Goal: Task Accomplishment & Management: Manage account settings

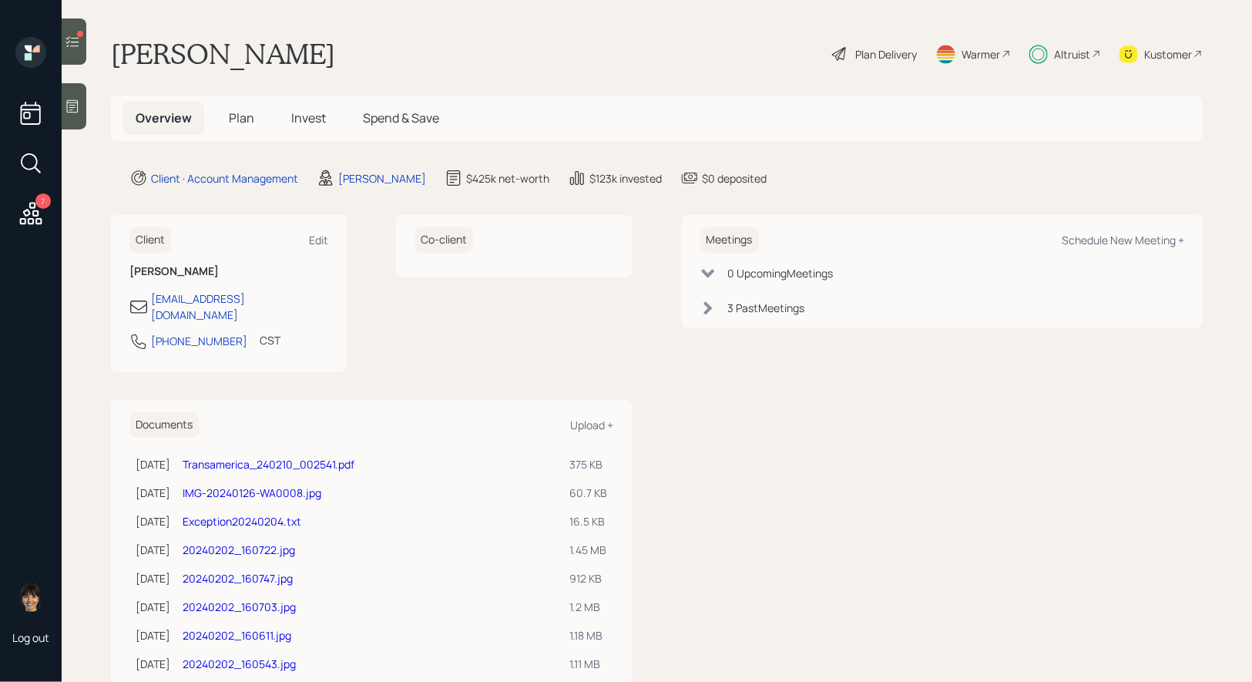
click at [300, 119] on span "Invest" at bounding box center [308, 117] width 35 height 17
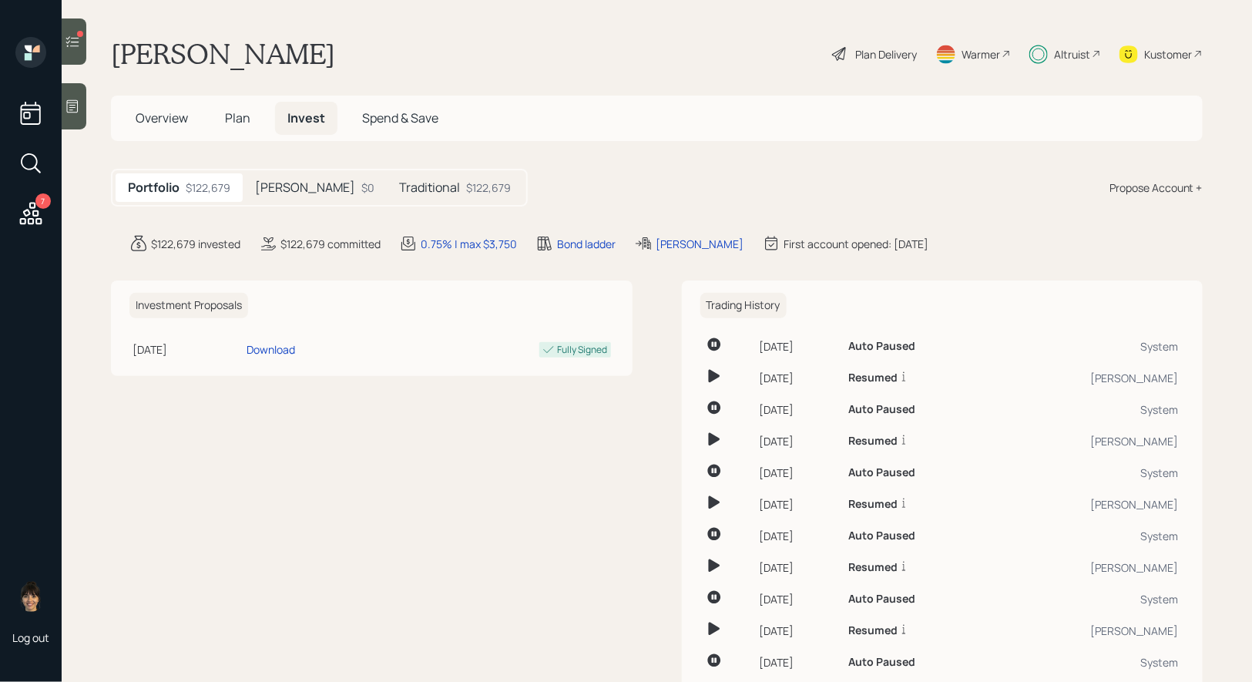
click at [399, 186] on h5 "Traditional" at bounding box center [429, 187] width 61 height 15
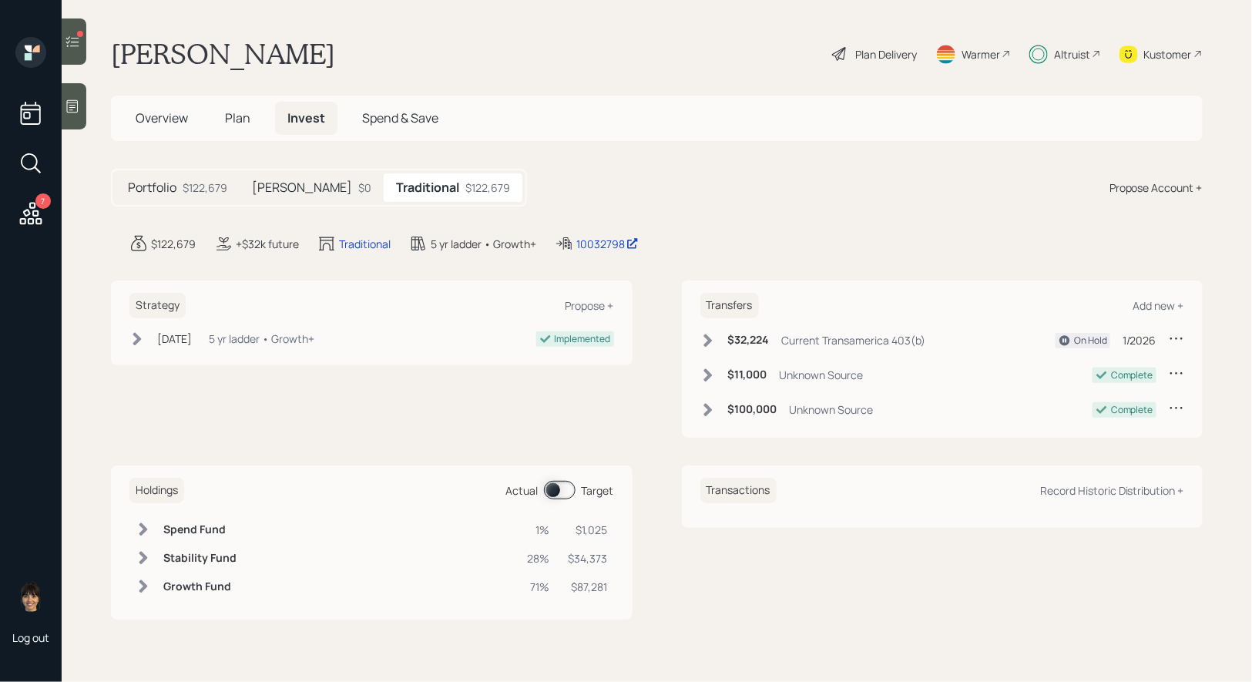
click at [553, 486] on span at bounding box center [560, 490] width 32 height 18
click at [229, 106] on h5 "Plan" at bounding box center [238, 118] width 50 height 33
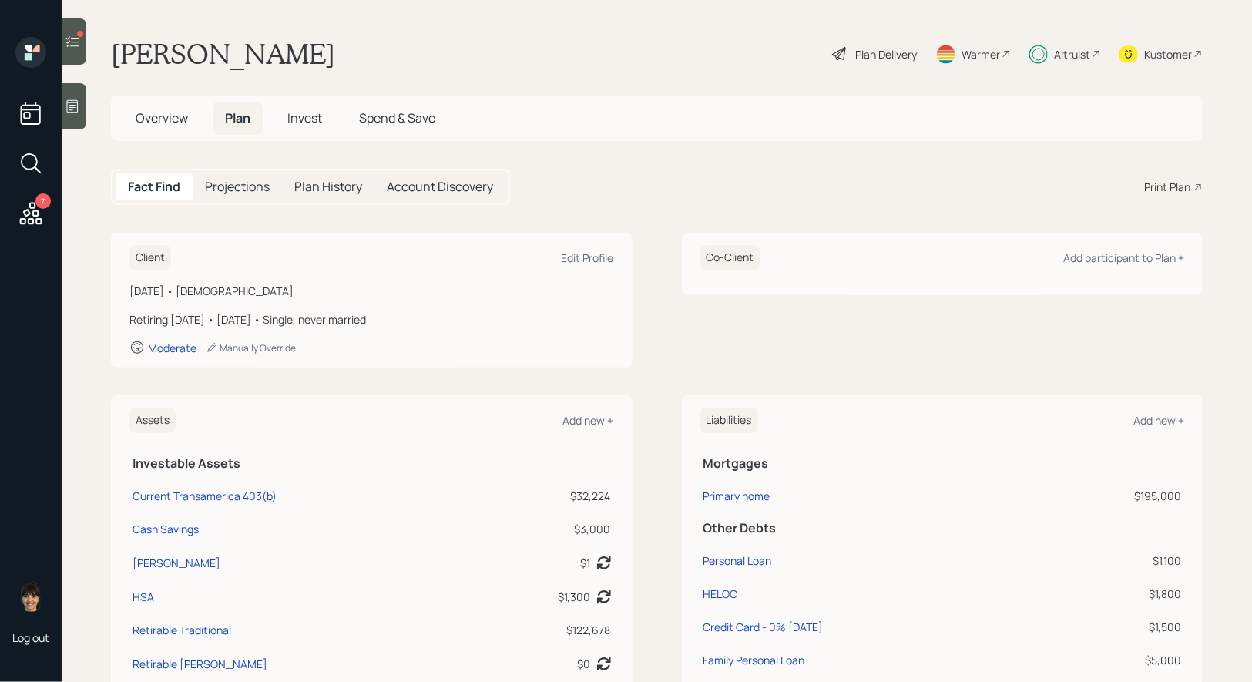
click at [871, 51] on div "Plan Delivery" at bounding box center [886, 54] width 62 height 16
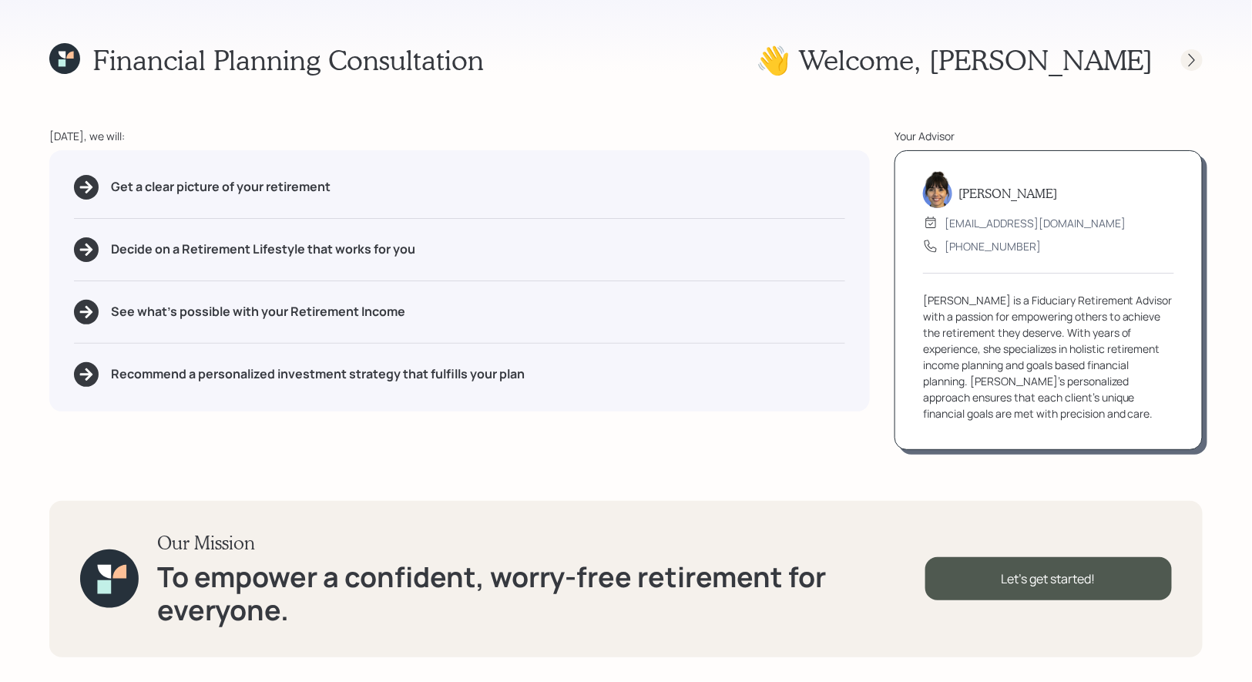
click at [1193, 55] on icon at bounding box center [1191, 59] width 15 height 15
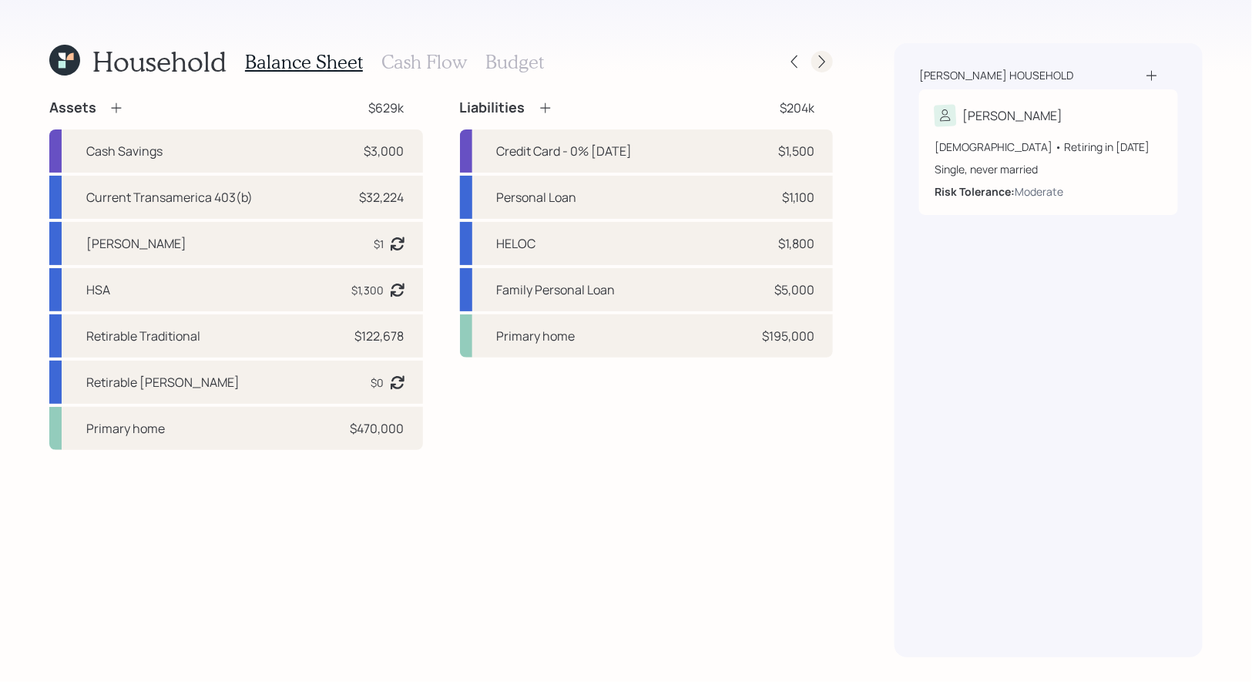
click at [820, 61] on icon at bounding box center [821, 61] width 15 height 15
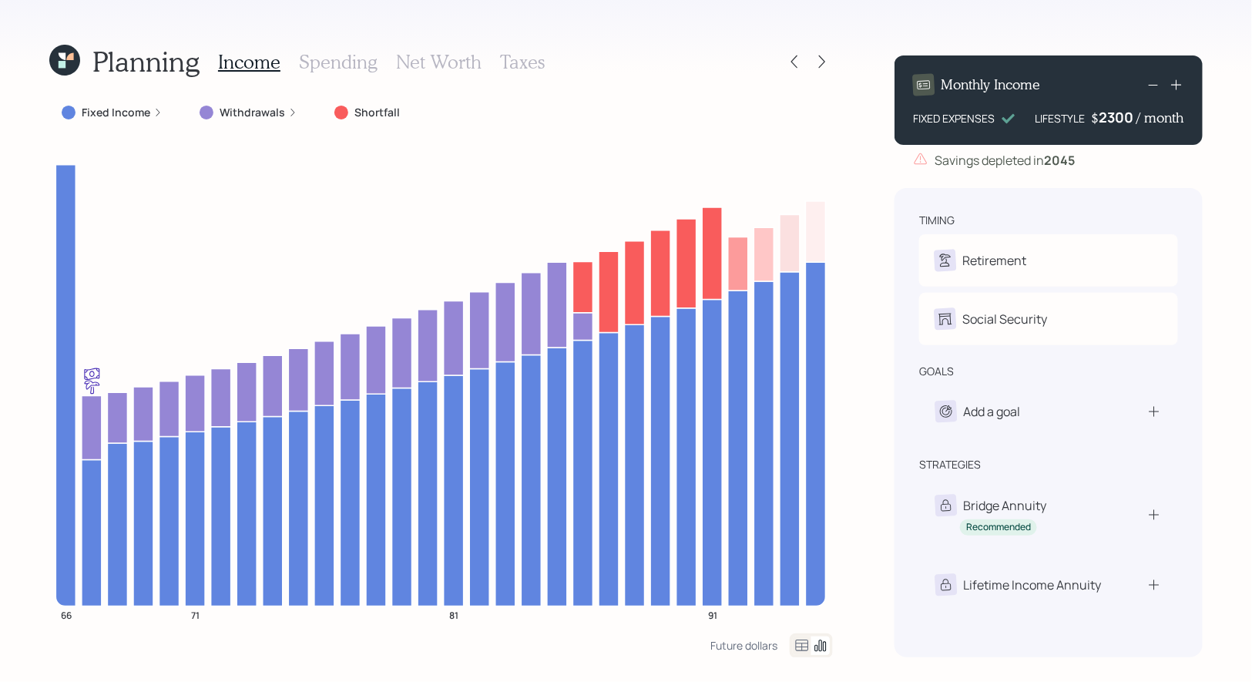
click at [1122, 117] on div "2300" at bounding box center [1117, 117] width 39 height 18
click at [1233, 220] on div "Planning Income Spending Net Worth Taxes Fixed Income Withdrawals Shortfall 66 …" at bounding box center [626, 341] width 1252 height 682
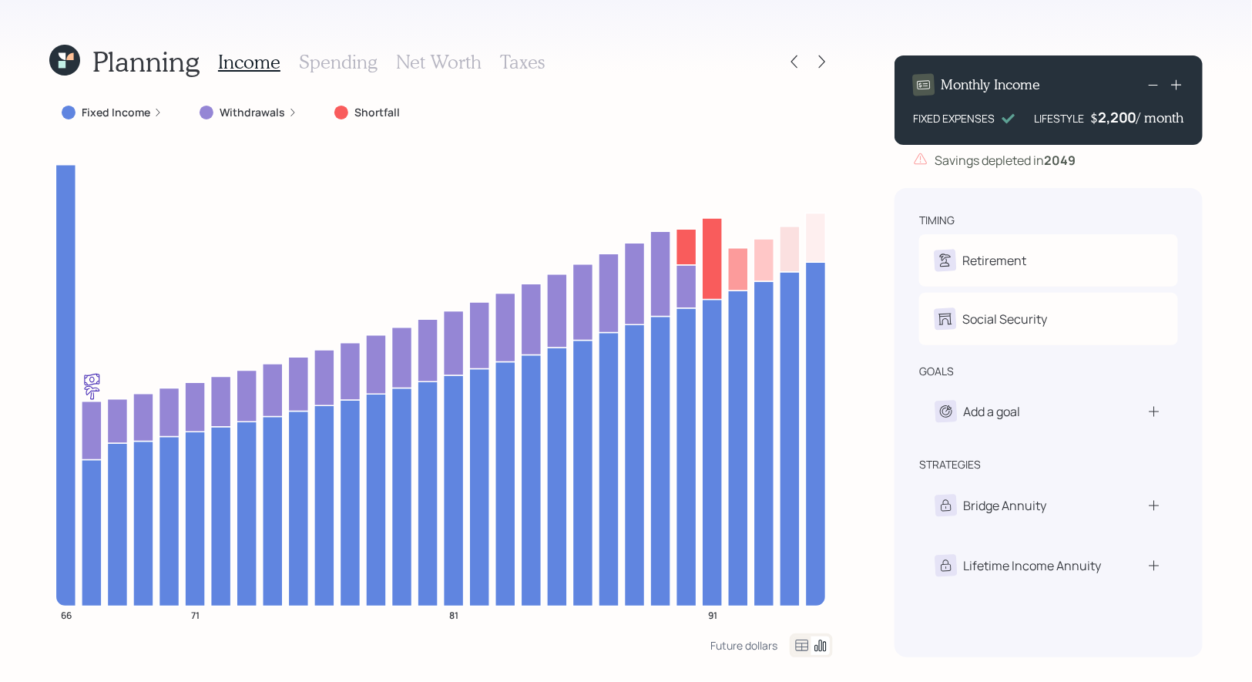
click at [57, 61] on icon at bounding box center [64, 60] width 31 height 31
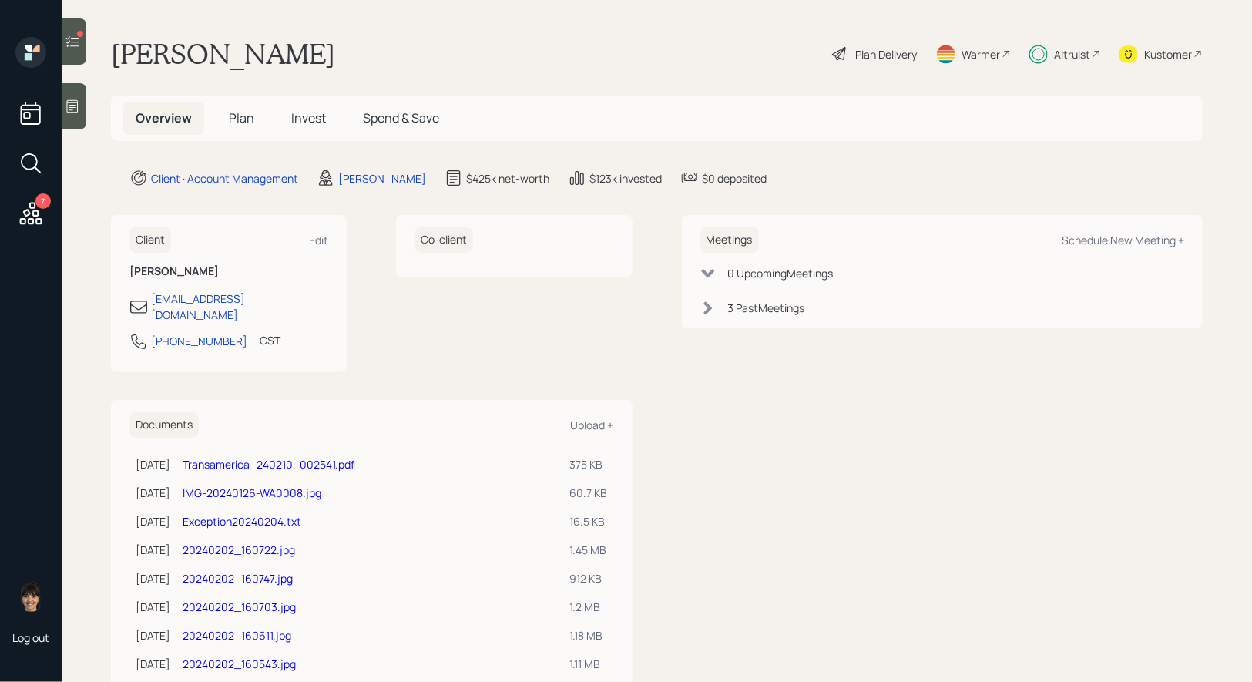
click at [316, 118] on span "Invest" at bounding box center [308, 117] width 35 height 17
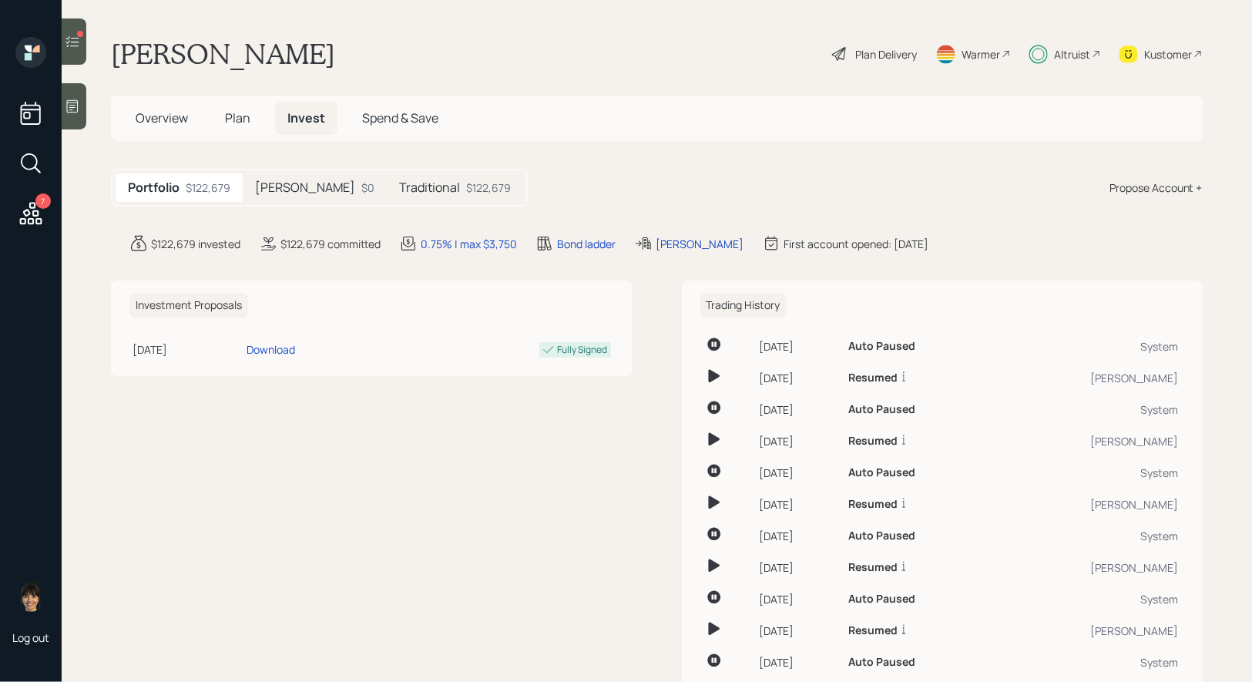
click at [399, 185] on h5 "Traditional" at bounding box center [429, 187] width 61 height 15
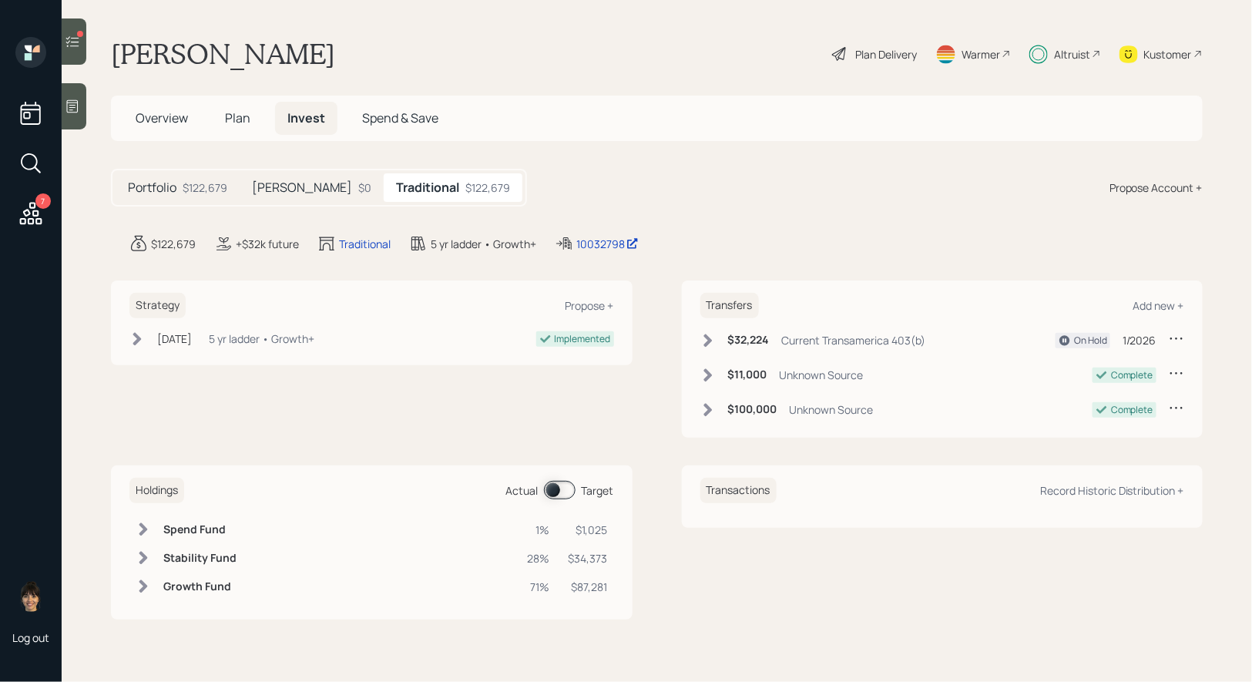
click at [551, 487] on span at bounding box center [560, 490] width 32 height 18
click at [563, 488] on span at bounding box center [560, 490] width 32 height 18
click at [545, 484] on label at bounding box center [560, 490] width 31 height 18
click at [72, 39] on icon at bounding box center [72, 41] width 15 height 15
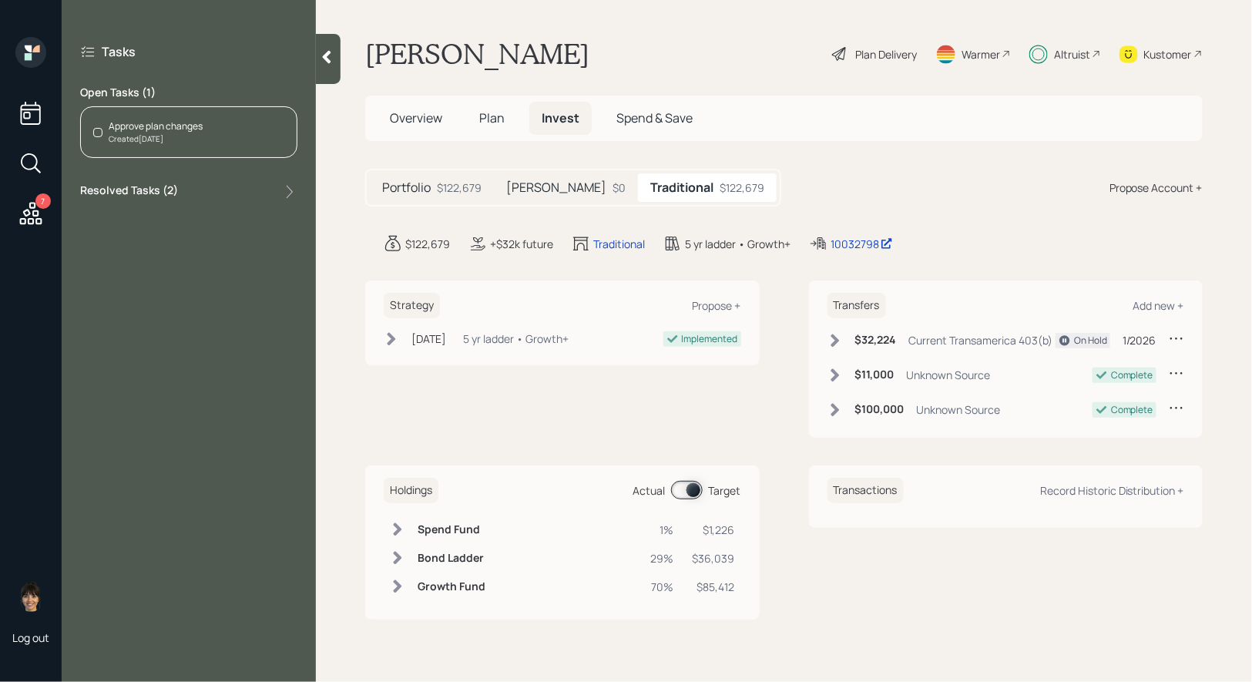
click at [172, 119] on div "Approve plan changes" at bounding box center [156, 126] width 94 height 14
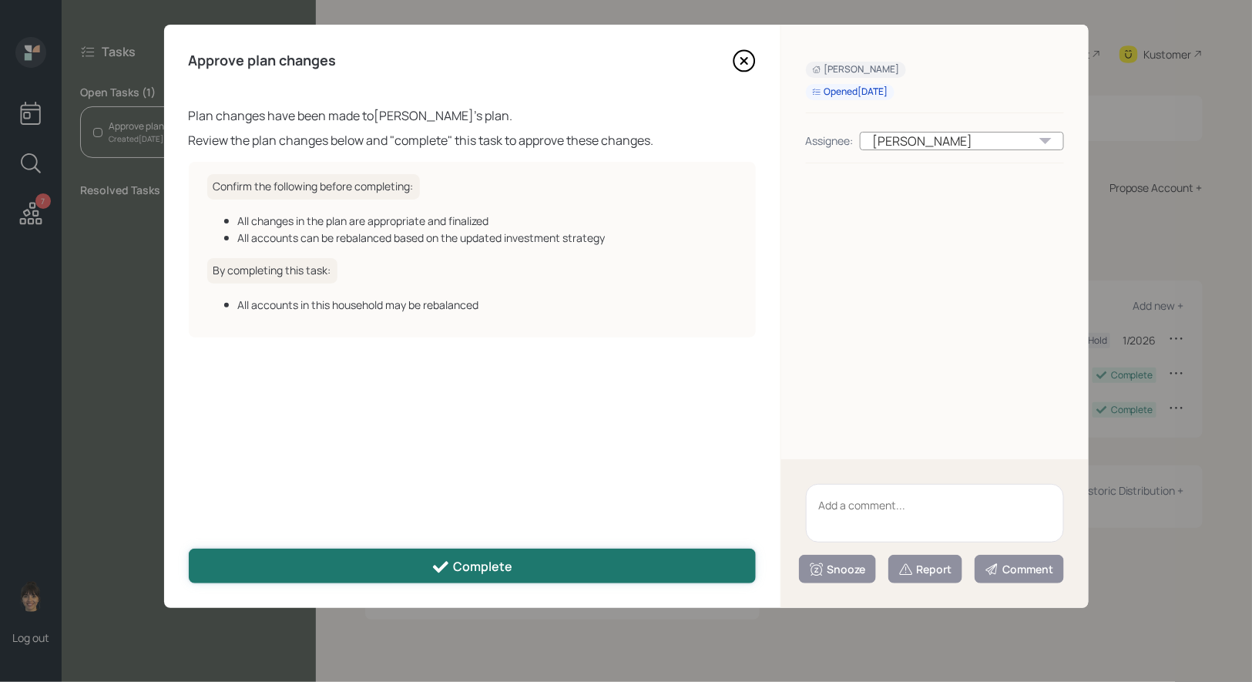
click at [528, 566] on button "Complete" at bounding box center [472, 565] width 567 height 35
